Goal: Transaction & Acquisition: Book appointment/travel/reservation

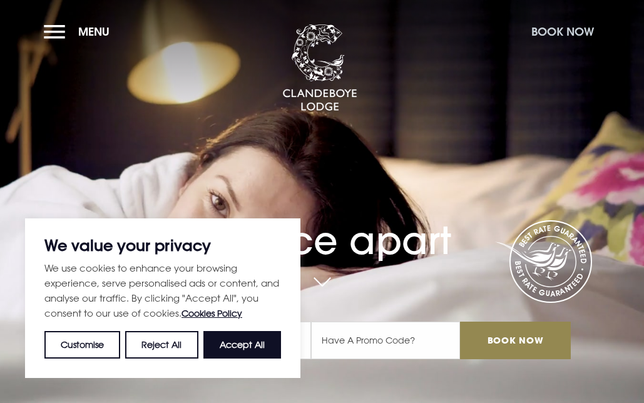
click at [550, 28] on button "Book Now" at bounding box center [562, 31] width 75 height 27
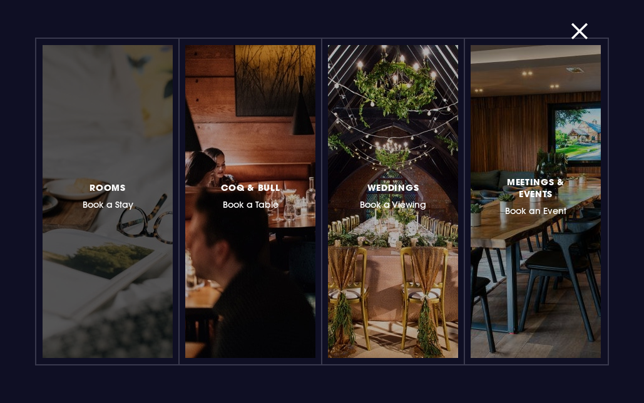
click at [70, 252] on div at bounding box center [108, 201] width 130 height 313
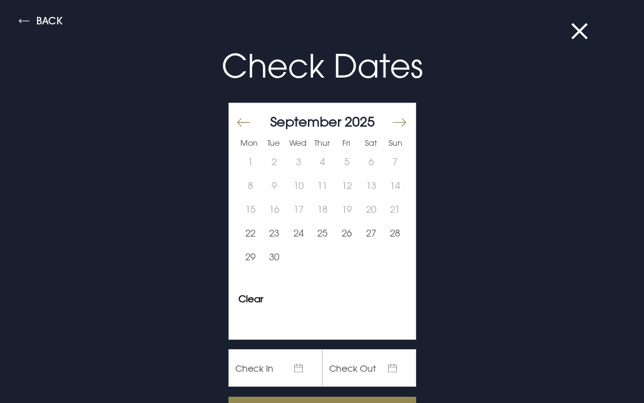
click at [403, 115] on button "Move forward to switch to the next month." at bounding box center [398, 123] width 15 height 26
click at [372, 156] on button "4" at bounding box center [371, 162] width 24 height 24
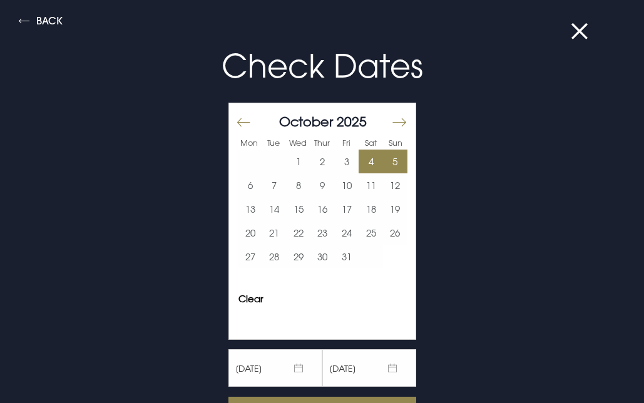
click at [386, 156] on button "5" at bounding box center [395, 162] width 24 height 24
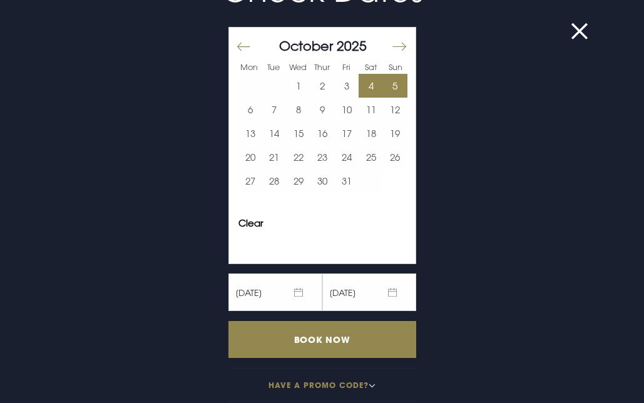
scroll to position [87, 0]
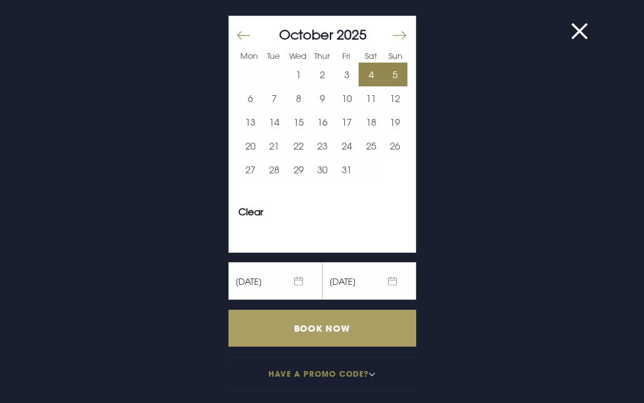
click at [326, 327] on input "Book Now" at bounding box center [323, 328] width 188 height 37
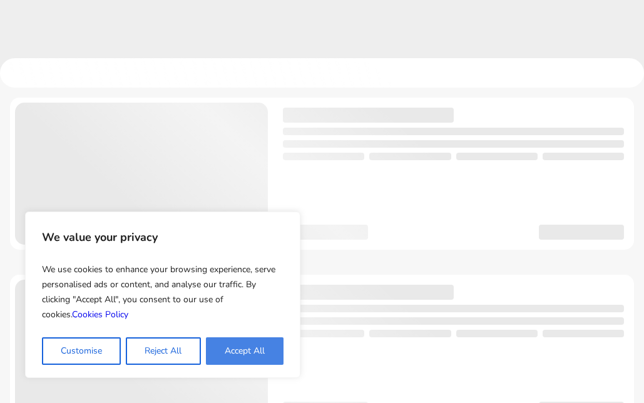
click at [254, 352] on button "Accept All" at bounding box center [245, 352] width 78 height 28
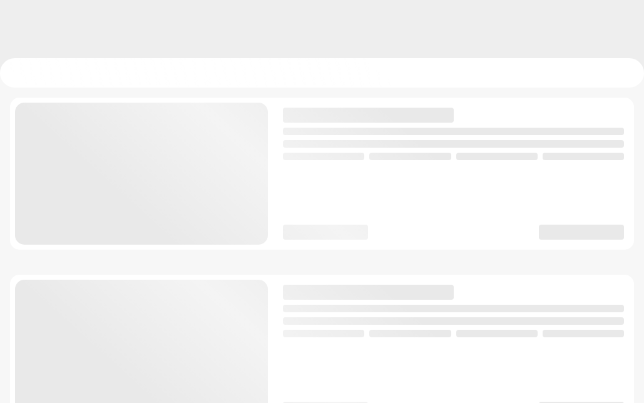
checkbox input "true"
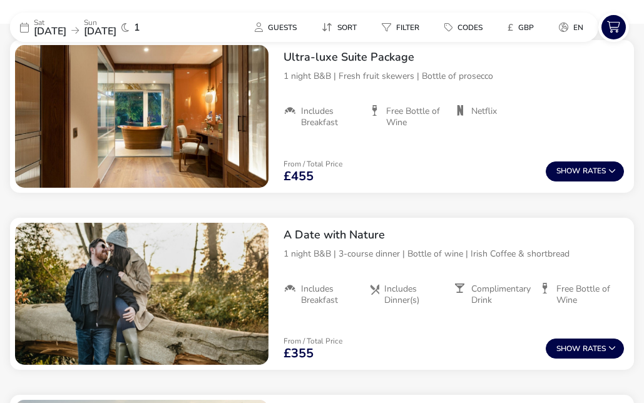
scroll to position [1082, 0]
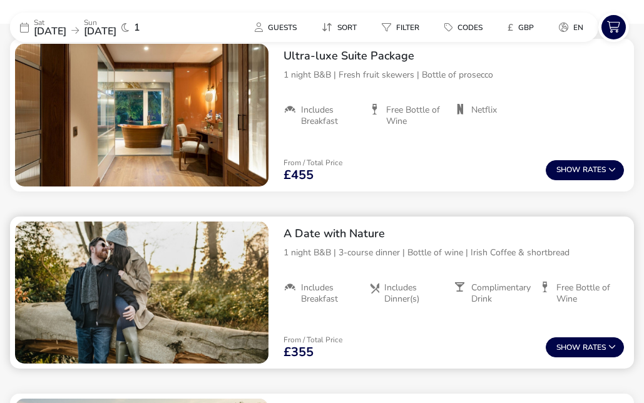
click at [436, 247] on p "1 night B&B | 3-course dinner | Bottle of wine | Irish Coffee & shortbread" at bounding box center [454, 252] width 341 height 13
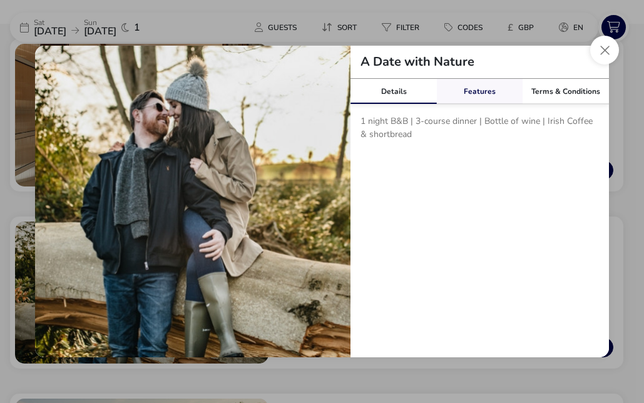
click at [482, 86] on link "Features" at bounding box center [480, 91] width 86 height 25
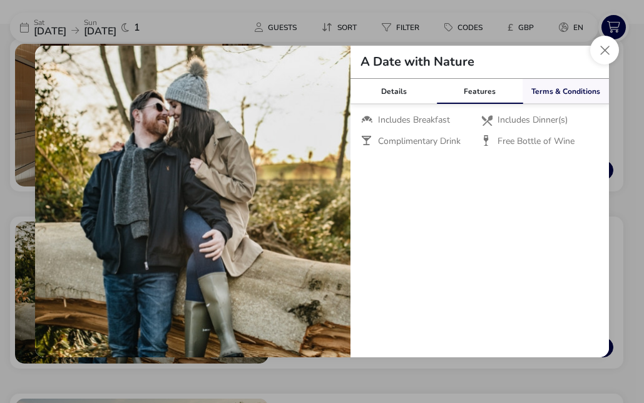
click at [540, 85] on link "Terms & Conditions" at bounding box center [566, 91] width 86 height 25
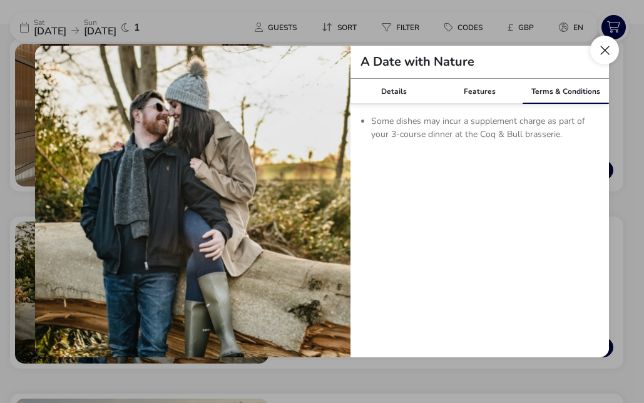
click at [605, 51] on button "Close modal" at bounding box center [604, 50] width 29 height 29
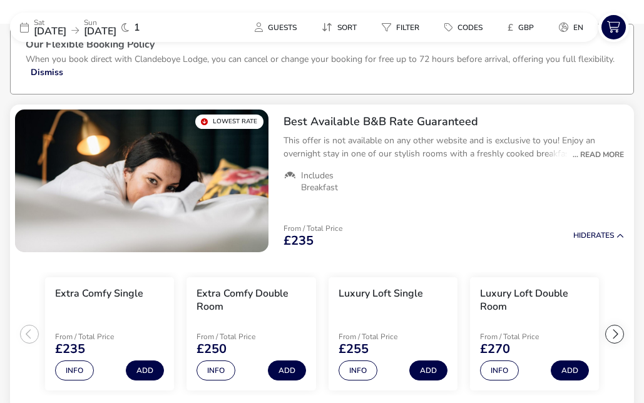
scroll to position [0, 0]
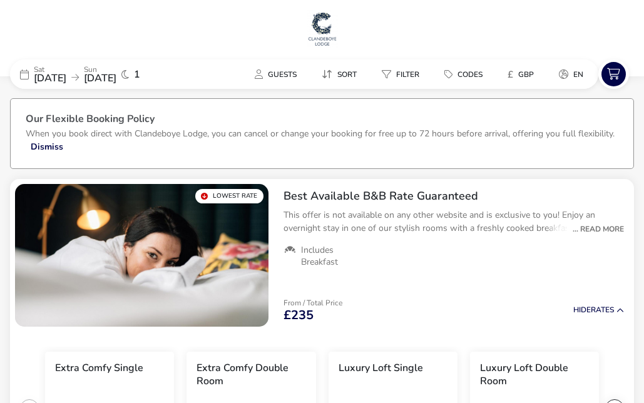
click at [66, 72] on span "[DATE]" at bounding box center [50, 78] width 33 height 14
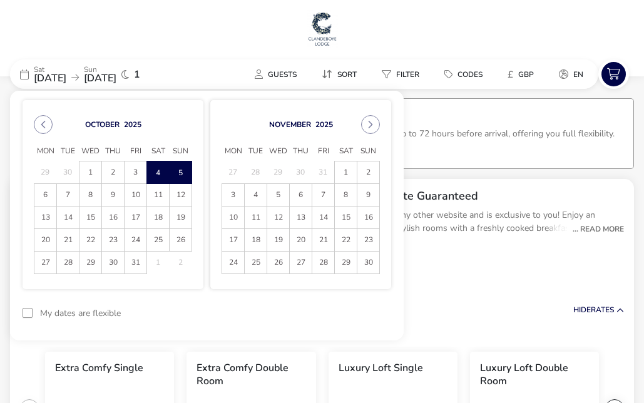
click at [181, 170] on span "5" at bounding box center [181, 173] width 22 height 22
click at [50, 198] on span "6" at bounding box center [45, 195] width 22 height 22
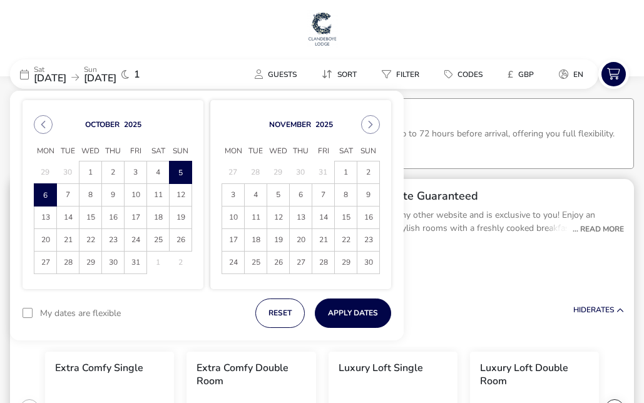
click at [456, 180] on div "Best Available B&B Rate Guaranteed This offer is not available on any other web…" at bounding box center [454, 228] width 361 height 99
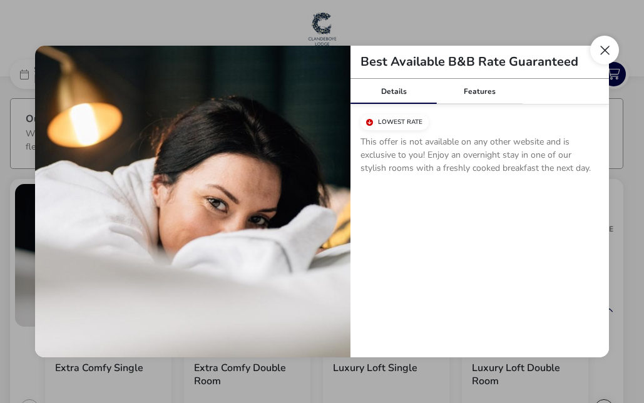
click at [597, 46] on button "Close modal" at bounding box center [604, 50] width 29 height 29
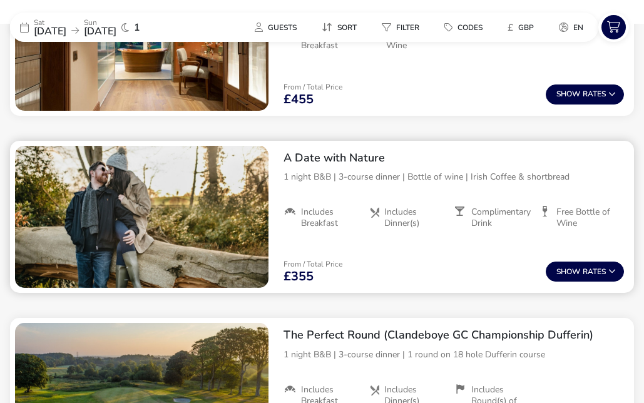
scroll to position [1161, 0]
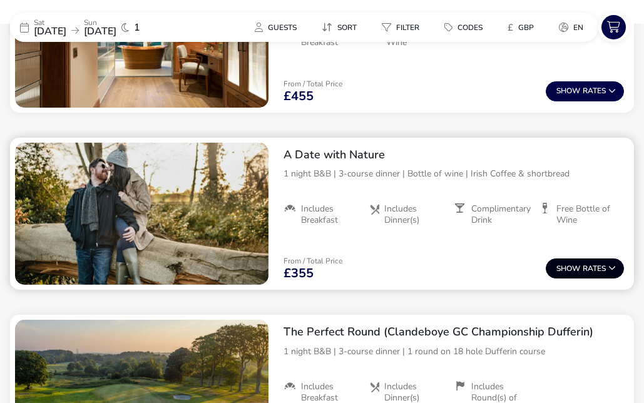
click at [609, 262] on button "Show Rates" at bounding box center [585, 269] width 78 height 20
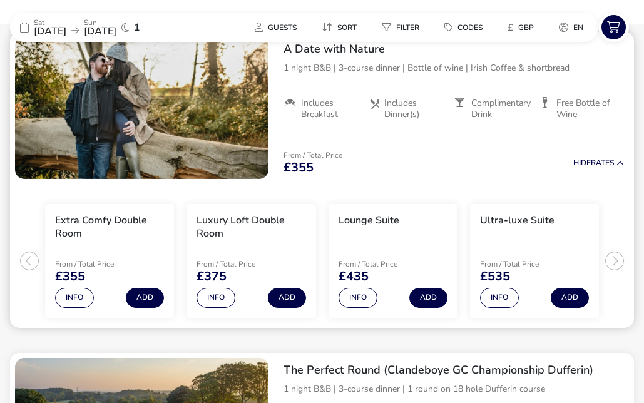
scroll to position [1271, 0]
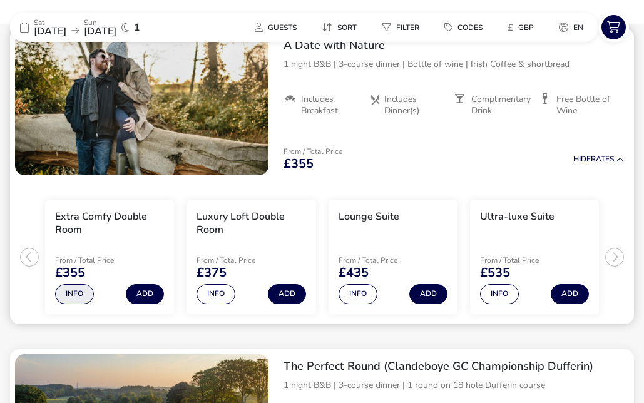
click at [73, 299] on button "Info" at bounding box center [74, 294] width 39 height 20
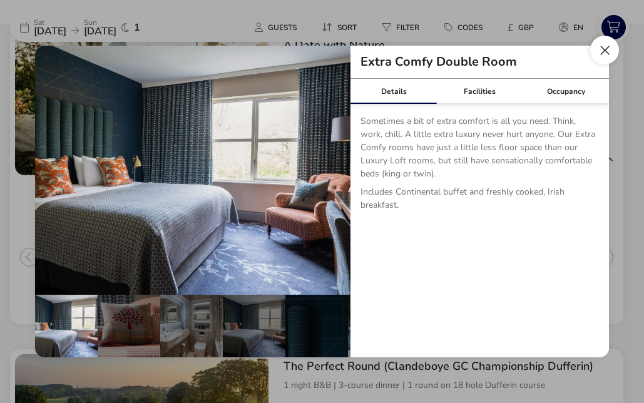
click at [615, 49] on button "Close dialog" at bounding box center [604, 50] width 29 height 29
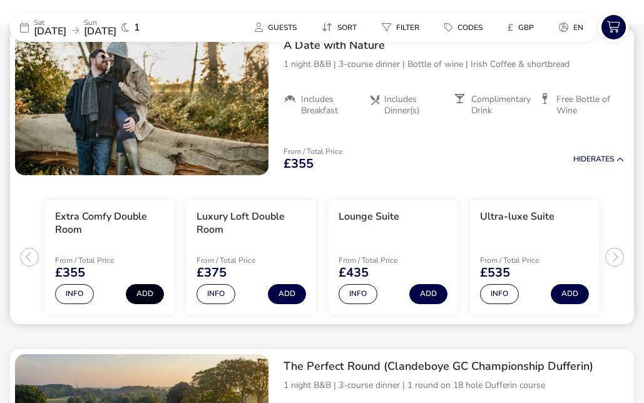
click at [148, 297] on button "Add" at bounding box center [145, 294] width 38 height 20
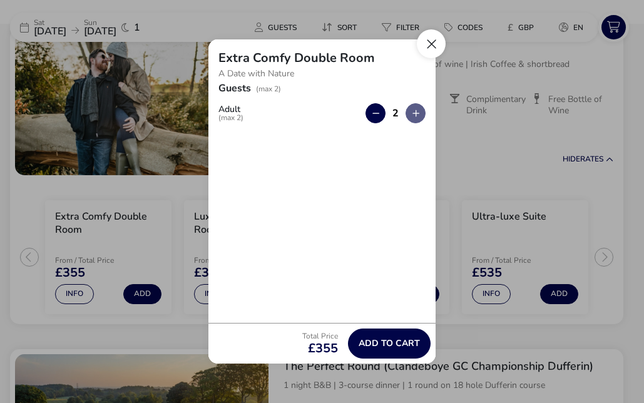
click at [430, 41] on button "Close" at bounding box center [431, 43] width 29 height 29
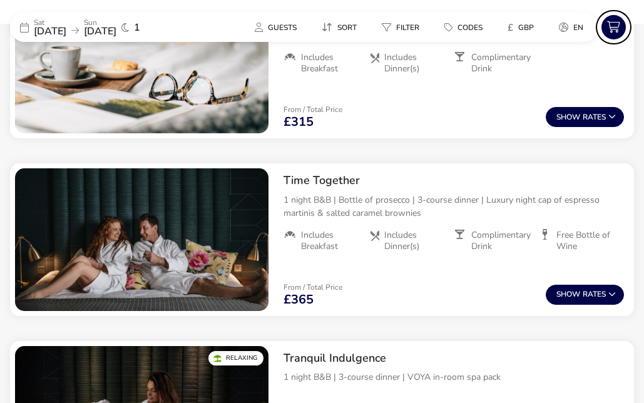
scroll to position [0, 0]
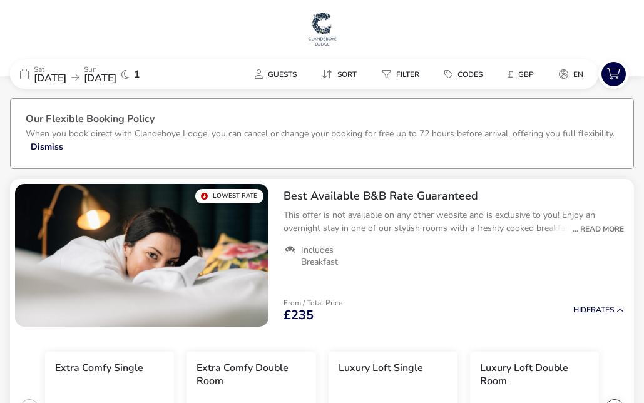
click at [66, 75] on span "[DATE]" at bounding box center [50, 78] width 33 height 14
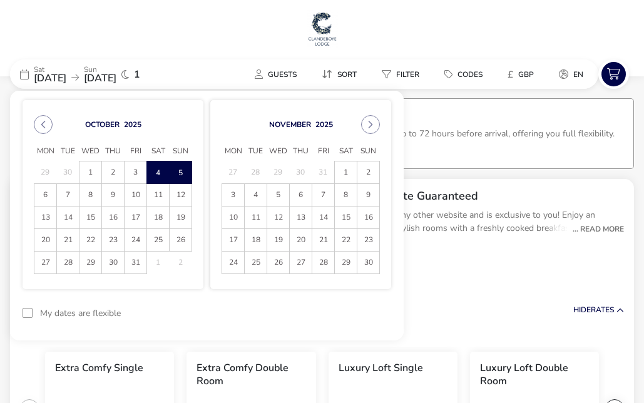
click at [183, 172] on span "5" at bounding box center [181, 173] width 22 height 22
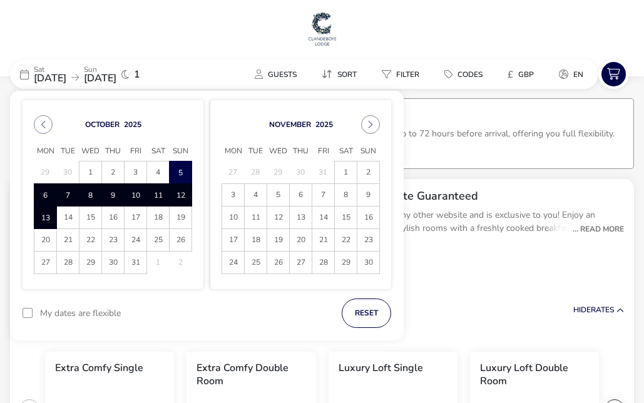
click at [45, 196] on span "6" at bounding box center [45, 195] width 22 height 22
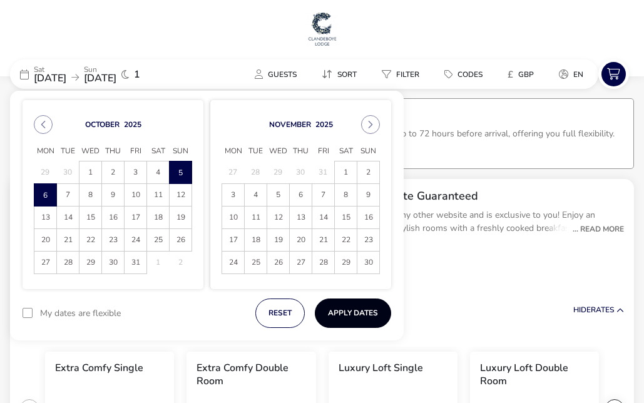
click at [366, 314] on button "Apply Dates" at bounding box center [353, 313] width 76 height 29
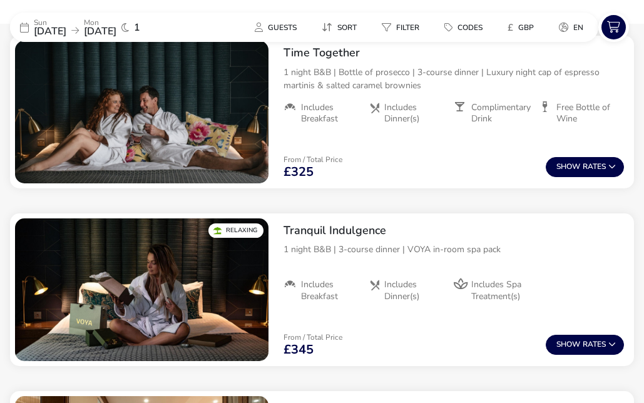
scroll to position [1185, 0]
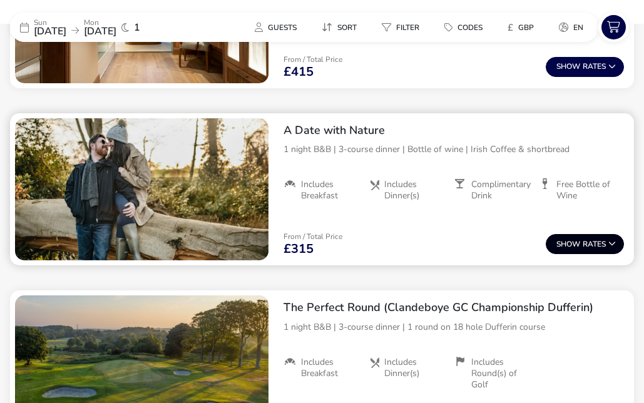
click at [591, 242] on button "Show Rates" at bounding box center [585, 244] width 78 height 20
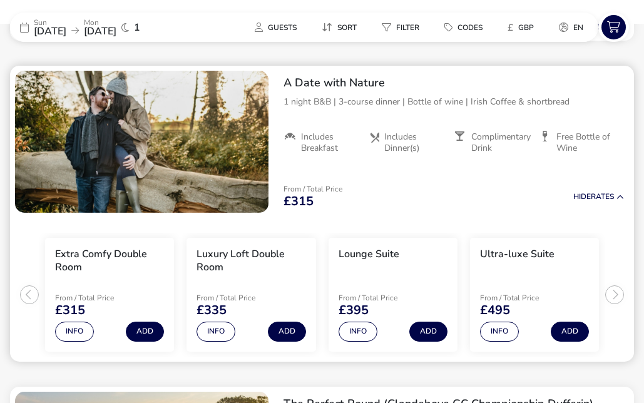
scroll to position [1235, 0]
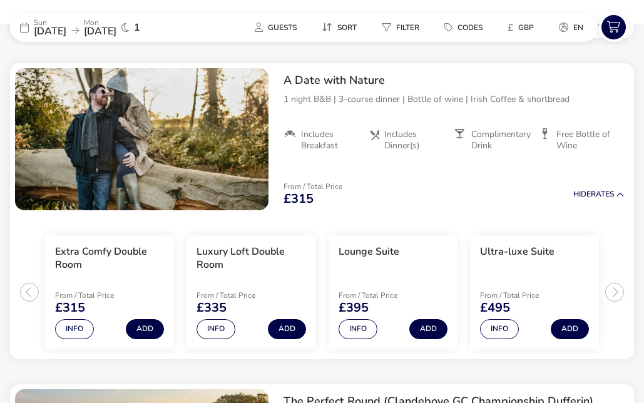
click at [104, 26] on div "[DATE] [DATE]" at bounding box center [75, 28] width 83 height 18
click at [66, 27] on span "[DATE]" at bounding box center [50, 31] width 33 height 14
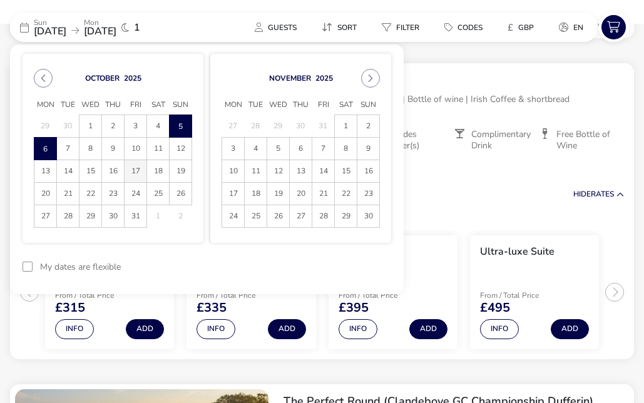
click at [142, 170] on span "17" at bounding box center [136, 171] width 22 height 22
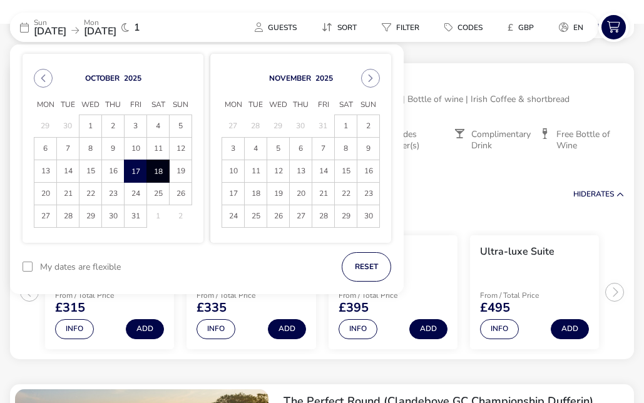
click at [158, 174] on span "18" at bounding box center [158, 171] width 22 height 22
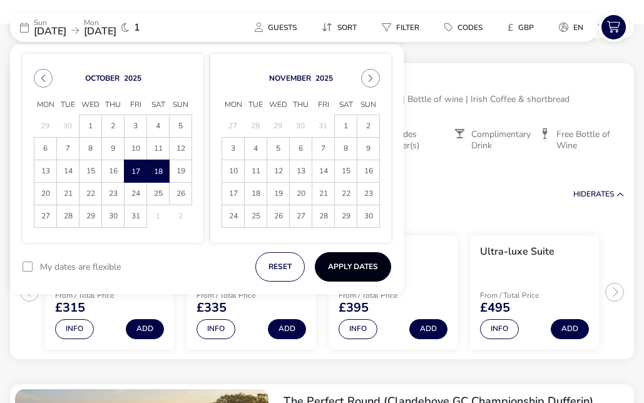
click at [356, 266] on button "Apply Dates" at bounding box center [353, 266] width 76 height 29
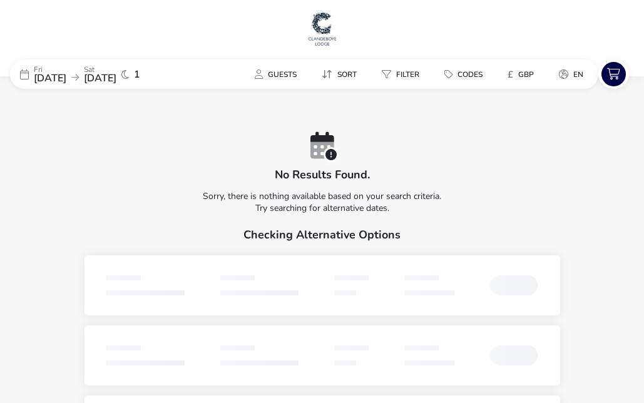
click at [66, 75] on span "[DATE]" at bounding box center [50, 78] width 33 height 14
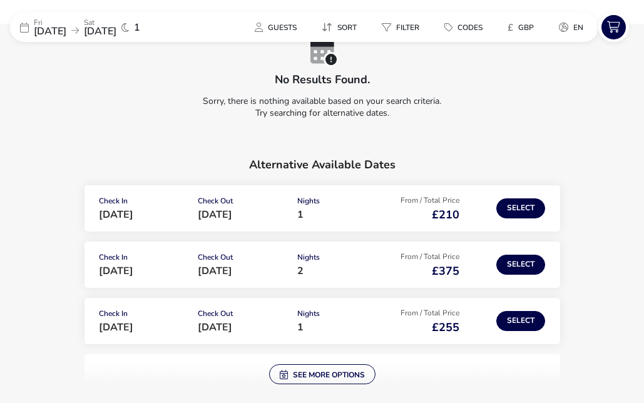
scroll to position [101, 0]
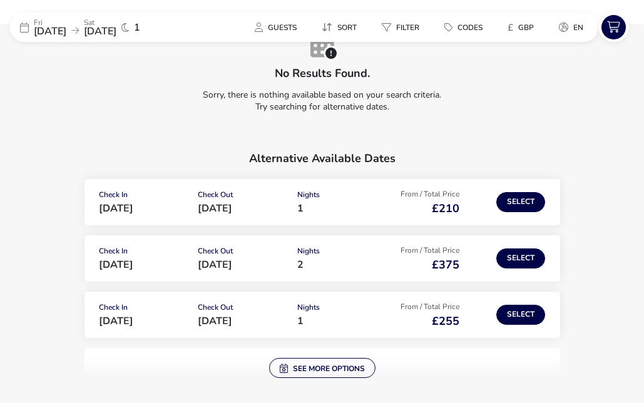
click at [66, 28] on span "[DATE]" at bounding box center [50, 31] width 33 height 14
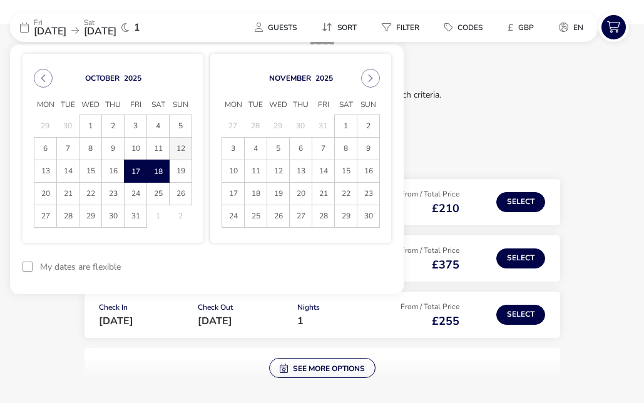
click at [186, 147] on span "12" at bounding box center [181, 149] width 22 height 22
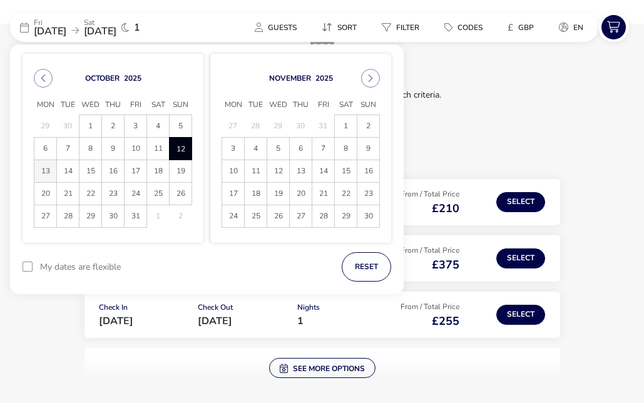
click at [35, 168] on span "13" at bounding box center [45, 171] width 22 height 22
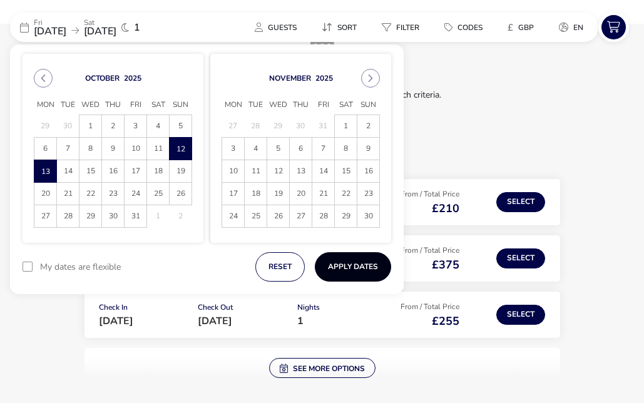
click at [361, 266] on button "Apply Dates" at bounding box center [353, 266] width 76 height 29
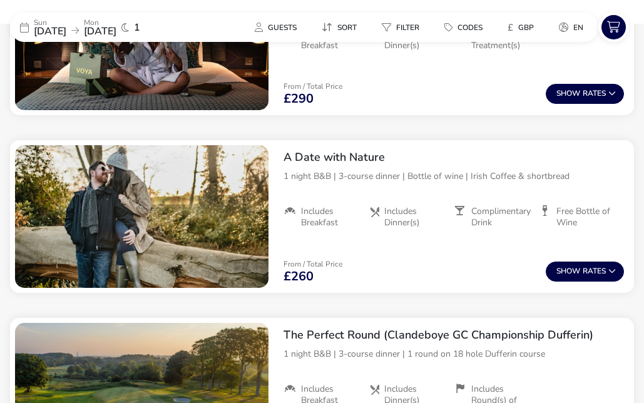
scroll to position [982, 0]
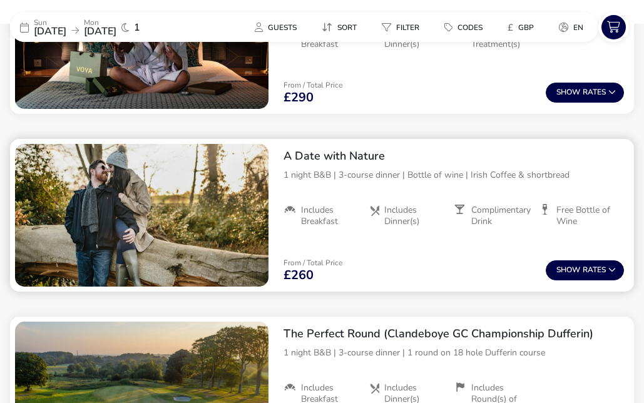
click at [400, 215] on span "Includes Dinner(s)" at bounding box center [413, 216] width 59 height 23
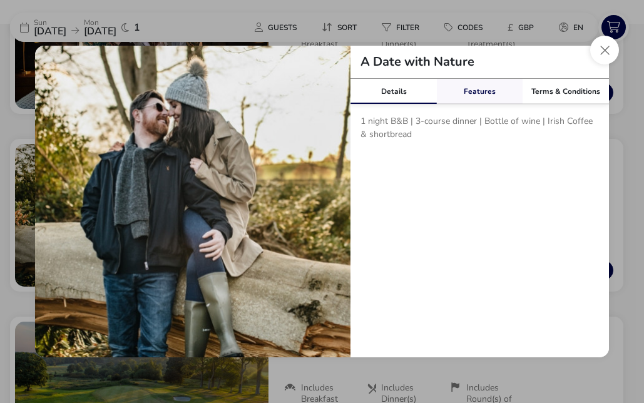
click at [483, 94] on link "Features" at bounding box center [480, 91] width 86 height 25
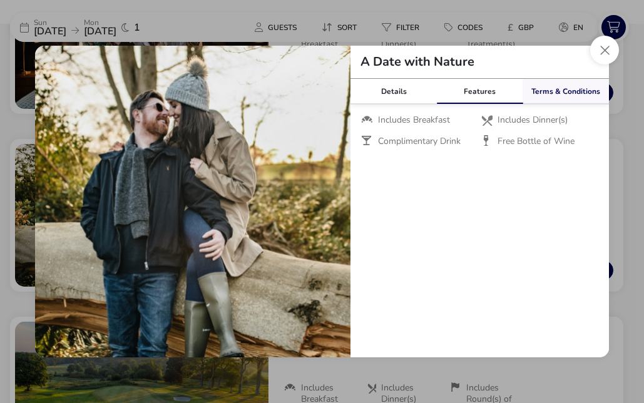
click at [559, 96] on link "Terms & Conditions" at bounding box center [566, 91] width 86 height 25
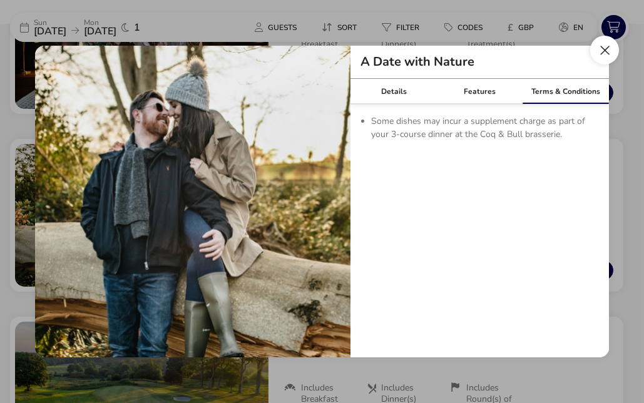
click at [602, 47] on button "Close modal" at bounding box center [604, 50] width 29 height 29
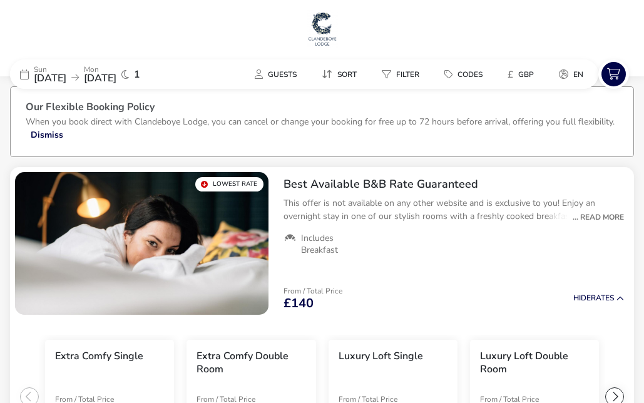
scroll to position [0, 0]
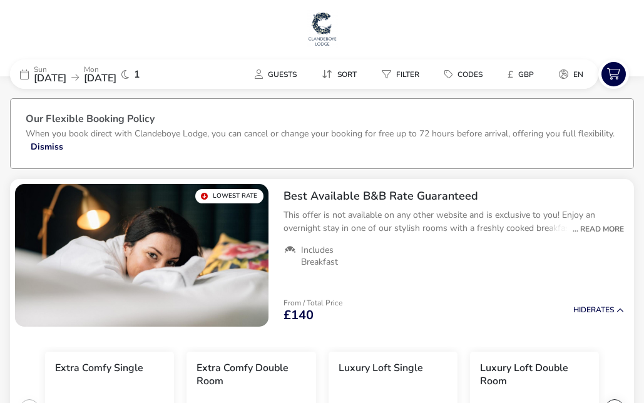
click at [312, 118] on h3 "Our Flexible Booking Policy" at bounding box center [322, 120] width 593 height 13
click at [326, 22] on img at bounding box center [322, 29] width 31 height 38
